Goal: Navigation & Orientation: Find specific page/section

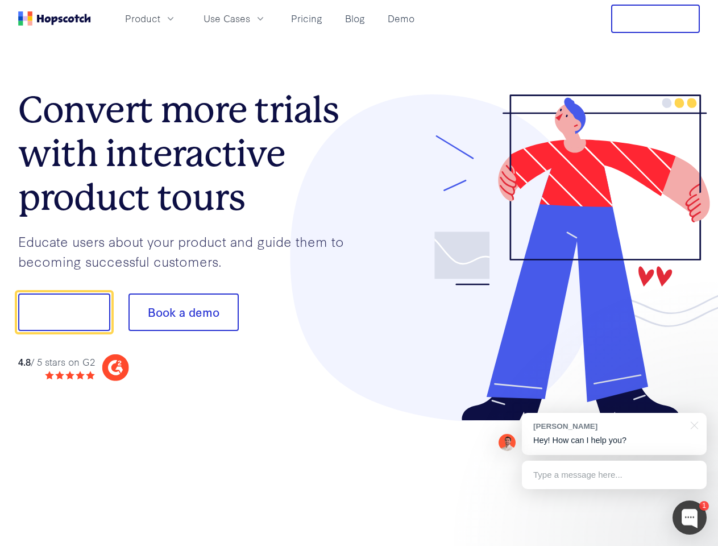
click at [359, 273] on div at bounding box center [529, 257] width 341 height 327
click at [160, 18] on span "Product" at bounding box center [142, 18] width 35 height 14
click at [250, 18] on span "Use Cases" at bounding box center [226, 18] width 47 height 14
click at [655, 19] on button "Free Trial" at bounding box center [655, 19] width 89 height 28
click at [64, 312] on button "Show me!" at bounding box center [64, 312] width 92 height 38
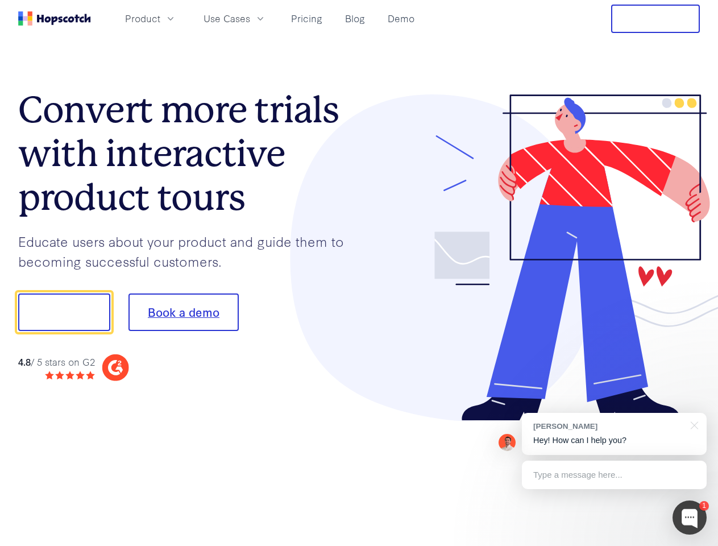
click at [183, 312] on button "Book a demo" at bounding box center [183, 312] width 110 height 38
click at [689, 517] on div at bounding box center [689, 517] width 34 height 34
click at [614, 434] on div "[PERSON_NAME] Hey! How can I help you?" at bounding box center [614, 434] width 185 height 42
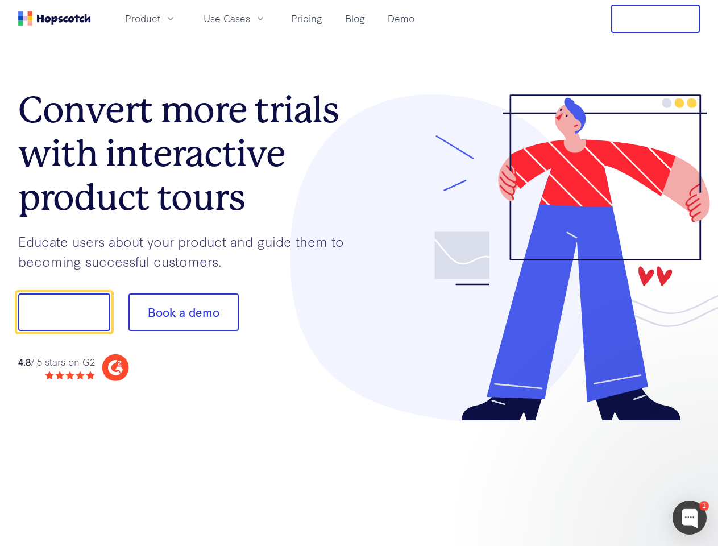
click at [692, 424] on div at bounding box center [599, 310] width 213 height 379
click at [614, 474] on div at bounding box center [599, 386] width 213 height 227
